Goal: Information Seeking & Learning: Learn about a topic

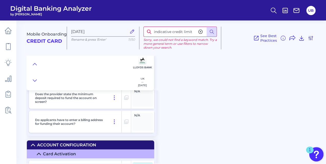
scroll to position [3699, 0]
click at [164, 33] on input "indicative credit limit" at bounding box center [179, 32] width 73 height 10
type input "credit limit"
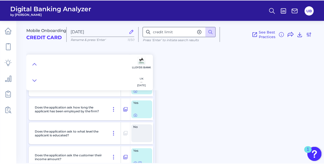
scroll to position [1921, 0]
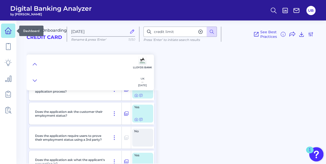
click at [8, 32] on icon at bounding box center [8, 30] width 7 height 7
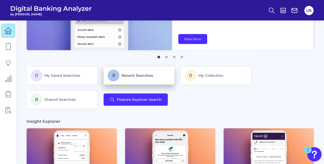
scroll to position [59, 0]
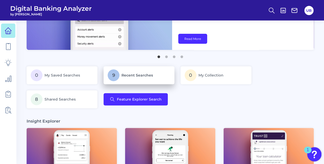
click at [140, 78] on p "9 Recent Searches" at bounding box center [139, 75] width 63 height 12
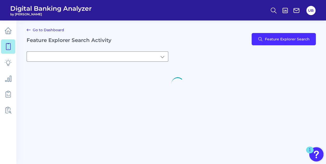
type input "9Recent Searches"
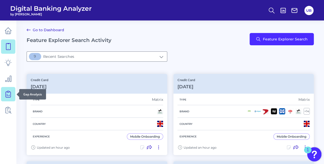
click at [8, 96] on icon at bounding box center [8, 93] width 2 height 5
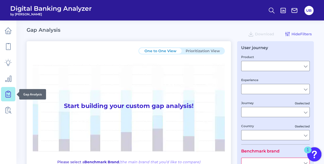
type input "Checking / Current Account"
type input "Mobile Servicing"
type input "Pre-Login Area, New Customer Onboarding, Login & Authentication, Accounts and t…"
type input "[GEOGRAPHIC_DATA]"
type input "All Select individual brands"
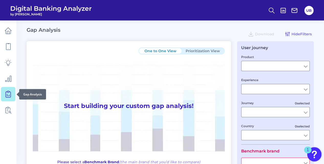
type input "All Countries"
type input "All Journeys"
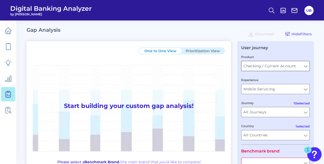
click at [251, 65] on input "Checking / Current Account" at bounding box center [275, 66] width 68 height 10
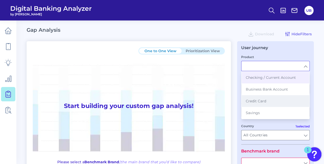
click at [274, 99] on button "Credit Card" at bounding box center [275, 101] width 67 height 12
type input "Credit Card"
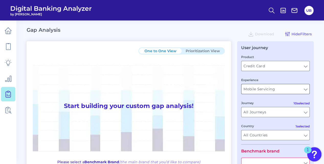
click at [278, 89] on input "Mobile Servicing" at bounding box center [275, 89] width 68 height 10
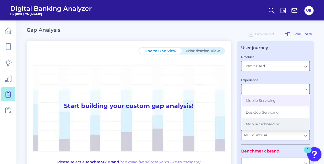
click at [276, 119] on button "Mobile Onboarding" at bounding box center [275, 124] width 67 height 12
type input "Mobile Onboarding"
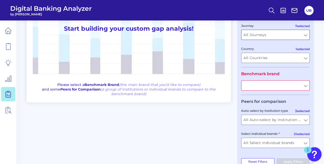
scroll to position [92, 0]
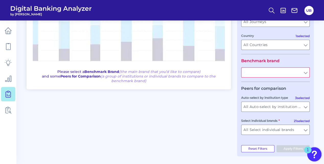
click at [288, 74] on input "text" at bounding box center [275, 72] width 68 height 10
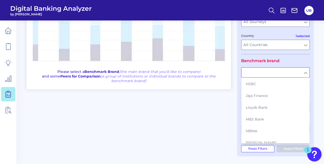
scroll to position [82, 0]
click at [271, 108] on button "Lloyds Bank" at bounding box center [275, 107] width 67 height 12
type input "Lloyds Bank"
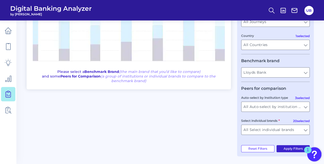
click at [287, 146] on button "Apply Filters" at bounding box center [292, 148] width 33 height 7
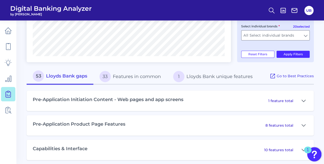
scroll to position [186, 0]
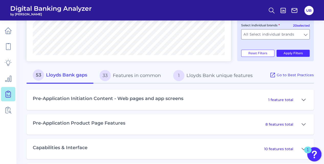
click at [195, 76] on button "1 Lloyds Bank unique features" at bounding box center [213, 75] width 92 height 16
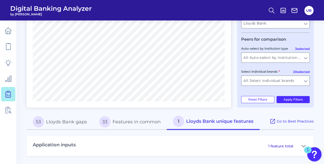
scroll to position [140, 0]
click at [126, 125] on button "33 Features in common" at bounding box center [130, 122] width 74 height 16
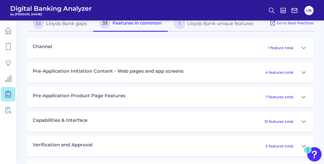
scroll to position [263, 0]
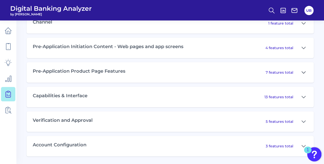
click at [303, 70] on icon at bounding box center [303, 72] width 4 height 6
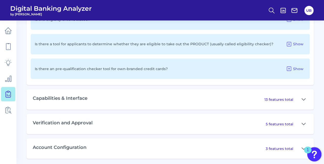
scroll to position [443, 0]
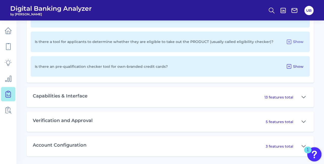
click at [297, 64] on span "Show" at bounding box center [298, 66] width 10 height 5
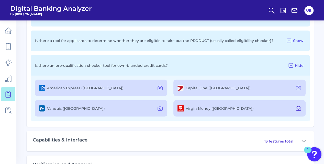
click at [299, 110] on icon at bounding box center [298, 108] width 6 height 6
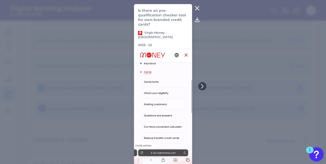
click at [198, 6] on icon at bounding box center [197, 8] width 6 height 6
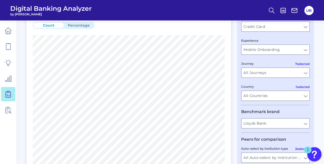
scroll to position [0, 0]
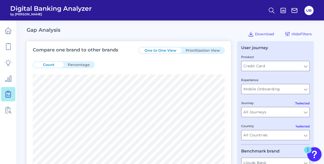
click at [205, 52] on button "Prioritization View" at bounding box center [203, 51] width 42 height 6
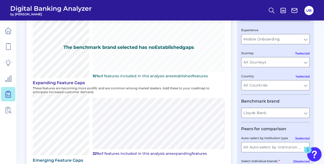
scroll to position [68, 0]
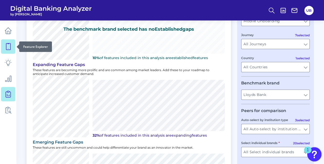
click at [10, 45] on icon at bounding box center [8, 46] width 7 height 7
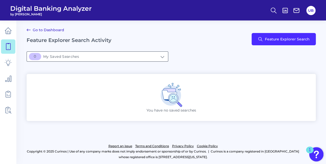
click at [163, 56] on input "[object Object]My Saved Searches" at bounding box center [97, 57] width 141 height 10
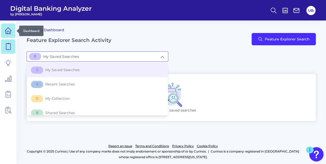
click at [4, 32] on link at bounding box center [8, 31] width 14 height 14
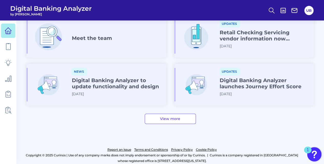
scroll to position [314, 0]
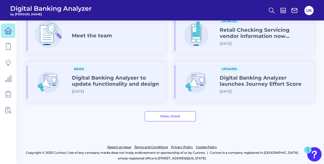
click at [165, 115] on link "View more" at bounding box center [170, 116] width 51 height 10
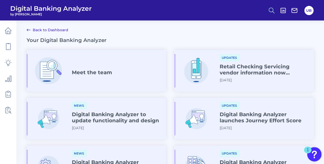
click at [271, 11] on icon at bounding box center [271, 10] width 7 height 7
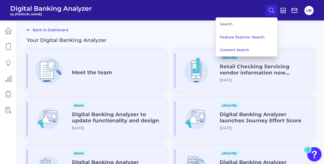
click at [237, 25] on div "Search" at bounding box center [246, 24] width 57 height 13
click at [235, 37] on button "Feature Explorer Search" at bounding box center [246, 37] width 61 height 13
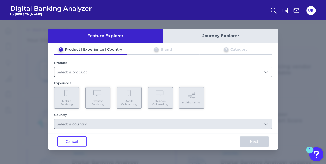
click at [182, 75] on input "text" at bounding box center [162, 72] width 217 height 10
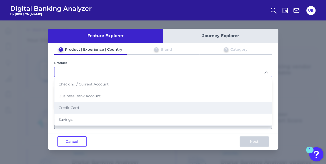
click at [168, 104] on li "Credit Card" at bounding box center [162, 108] width 217 height 12
type input "Credit Card"
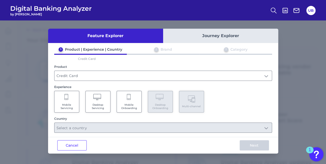
click at [128, 99] on icon at bounding box center [129, 97] width 5 height 7
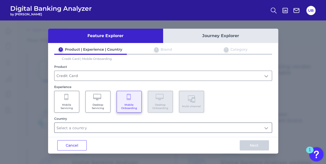
click at [97, 123] on input "text" at bounding box center [162, 128] width 217 height 10
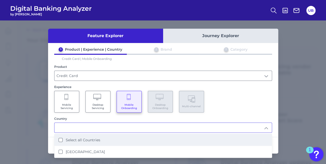
click at [92, 139] on label "Select all Countries" at bounding box center [83, 140] width 35 height 5
type input "Select all Countries"
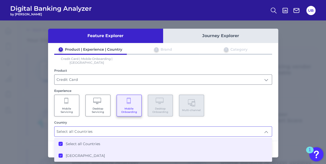
click at [218, 101] on div "Mobile Servicing Desktop Servicing Mobile Onboarding Desktop Onboarding Multi-c…" at bounding box center [163, 106] width 218 height 22
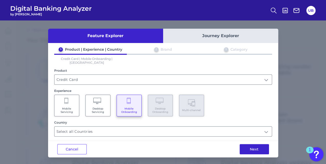
click at [245, 145] on button "Next" at bounding box center [254, 149] width 29 height 10
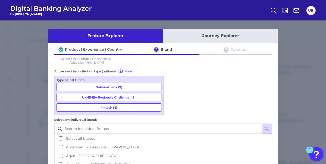
click at [127, 85] on button "National bank (9)" at bounding box center [108, 87] width 105 height 8
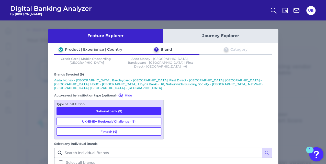
scroll to position [37, 0]
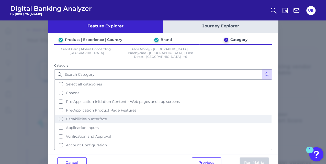
scroll to position [17, 0]
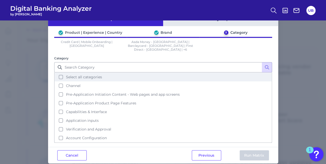
click at [90, 75] on span "Select all categories" at bounding box center [84, 77] width 36 height 5
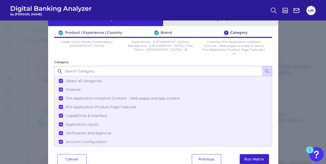
click at [256, 155] on button "Run Matrix" at bounding box center [254, 159] width 29 height 10
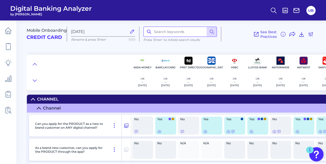
click at [190, 34] on input at bounding box center [179, 32] width 73 height 10
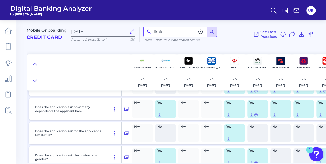
scroll to position [2234, 0]
click at [32, 81] on button at bounding box center [35, 80] width 8 height 7
click at [36, 81] on icon at bounding box center [35, 80] width 4 height 5
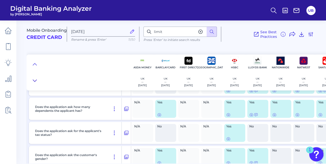
click at [36, 81] on icon at bounding box center [35, 80] width 4 height 5
click at [155, 31] on input "limit" at bounding box center [179, 32] width 73 height 10
type input "credit limit"
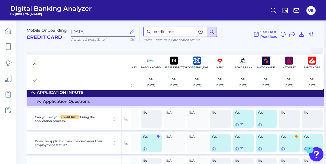
scroll to position [1887, 16]
click at [235, 125] on icon at bounding box center [237, 125] width 4 height 4
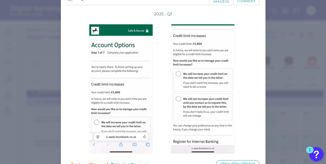
scroll to position [0, 0]
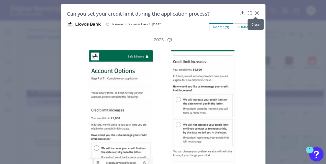
click at [257, 11] on icon at bounding box center [256, 12] width 5 height 5
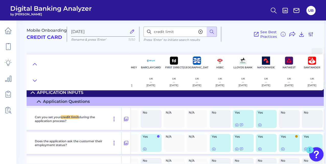
click at [201, 31] on icon at bounding box center [200, 31] width 5 height 5
click at [281, 34] on icon at bounding box center [283, 34] width 6 height 6
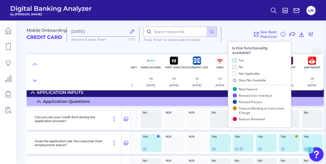
click at [117, 60] on div at bounding box center [79, 72] width 104 height 36
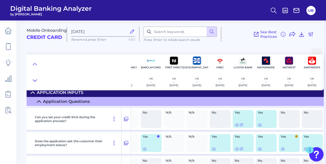
click at [32, 83] on button at bounding box center [35, 80] width 8 height 7
click at [33, 79] on icon at bounding box center [35, 80] width 4 height 5
click at [34, 63] on icon at bounding box center [35, 64] width 4 height 5
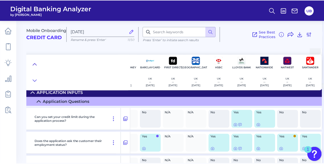
scroll to position [23, 14]
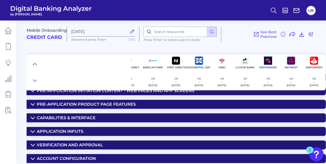
click at [35, 64] on icon at bounding box center [35, 64] width 4 height 5
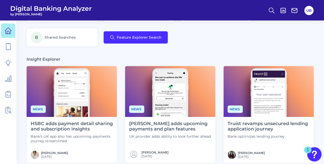
scroll to position [121, 0]
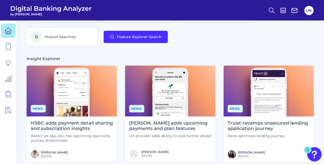
click at [152, 128] on h4 "[PERSON_NAME] adds upcoming payments and plan features" at bounding box center [170, 125] width 82 height 11
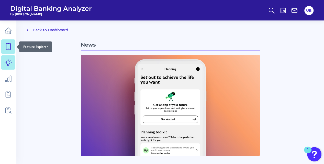
click at [4, 45] on link at bounding box center [8, 46] width 14 height 14
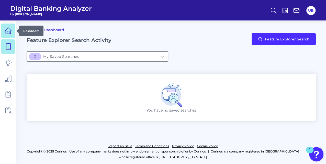
click at [12, 36] on link at bounding box center [8, 31] width 14 height 14
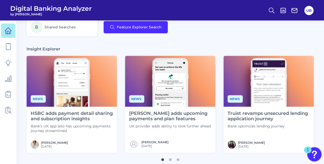
scroll to position [131, 0]
